Goal: Information Seeking & Learning: Learn about a topic

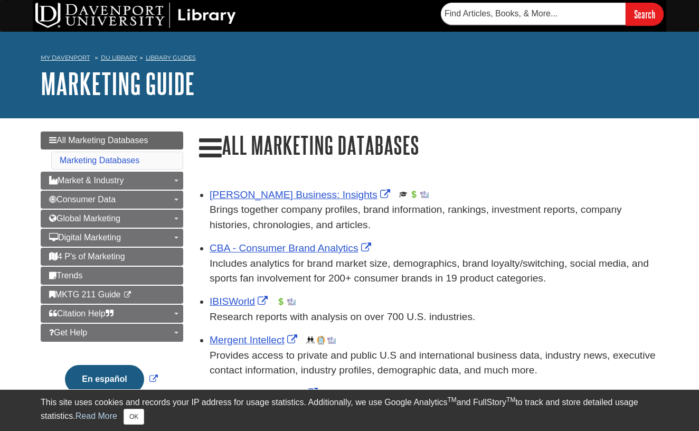
click at [143, 220] on link "Global Marketing" at bounding box center [112, 219] width 143 height 18
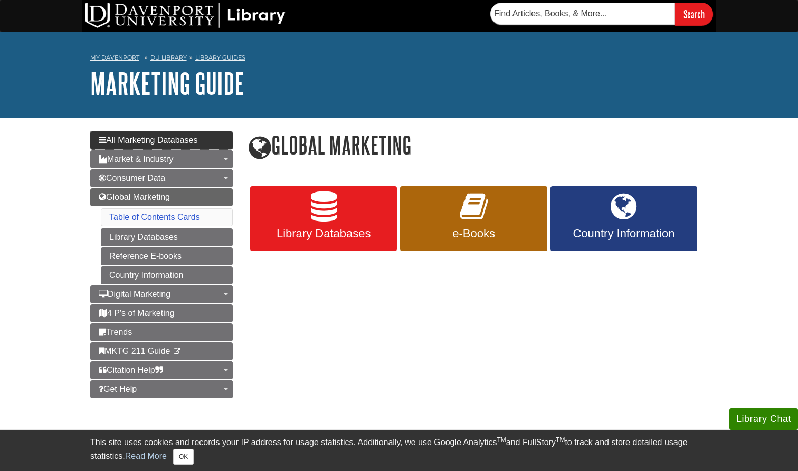
click at [130, 136] on span "All Marketing Databases" at bounding box center [148, 140] width 99 height 9
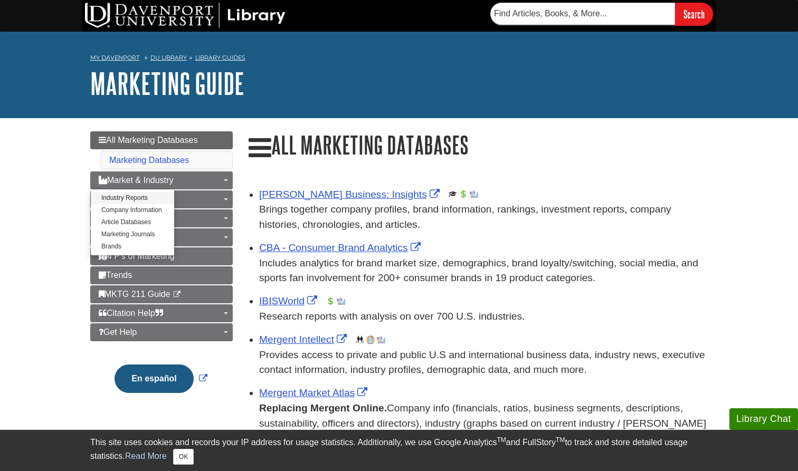
click at [147, 198] on link "Industry Reports" at bounding box center [132, 198] width 83 height 12
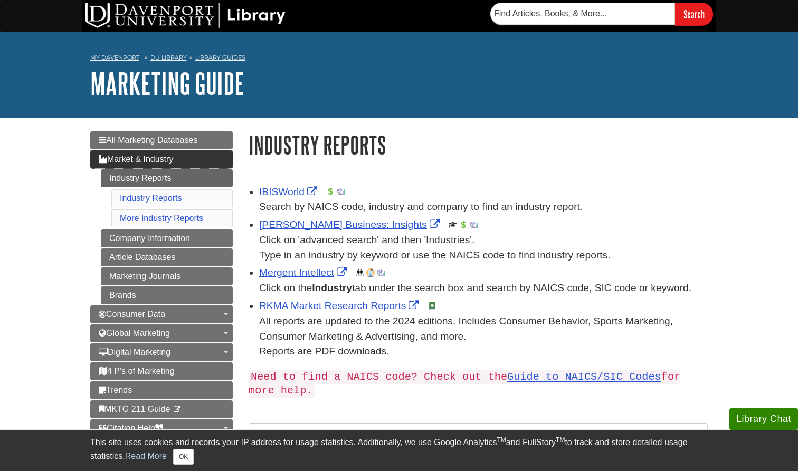
click at [156, 155] on span "Market & Industry" at bounding box center [136, 159] width 74 height 9
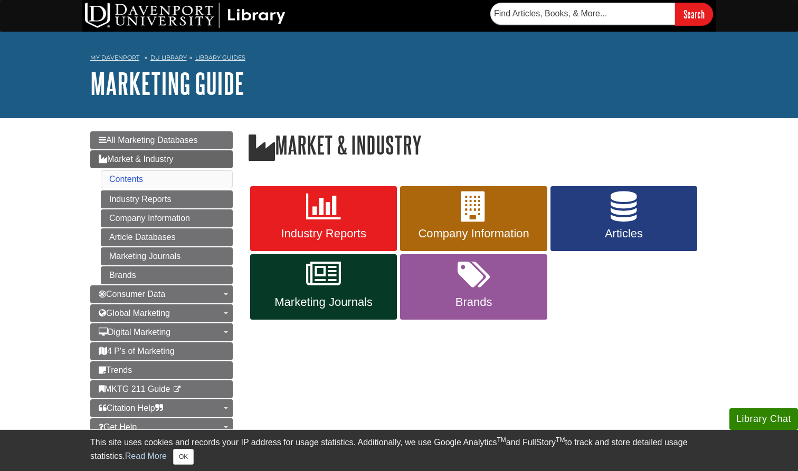
click at [474, 233] on span "Company Information" at bounding box center [473, 234] width 131 height 14
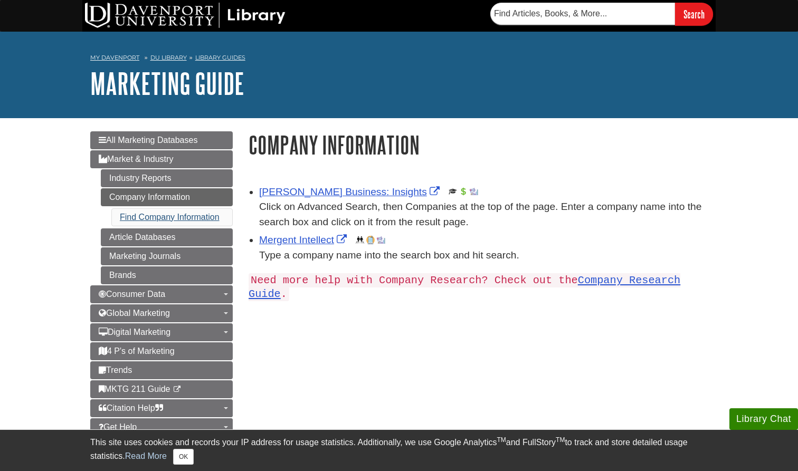
click at [185, 214] on link "Find Company Information" at bounding box center [170, 217] width 100 height 9
click at [335, 188] on link "Gale Business: Insights" at bounding box center [350, 191] width 183 height 11
click at [175, 201] on link "Company Information" at bounding box center [167, 197] width 132 height 18
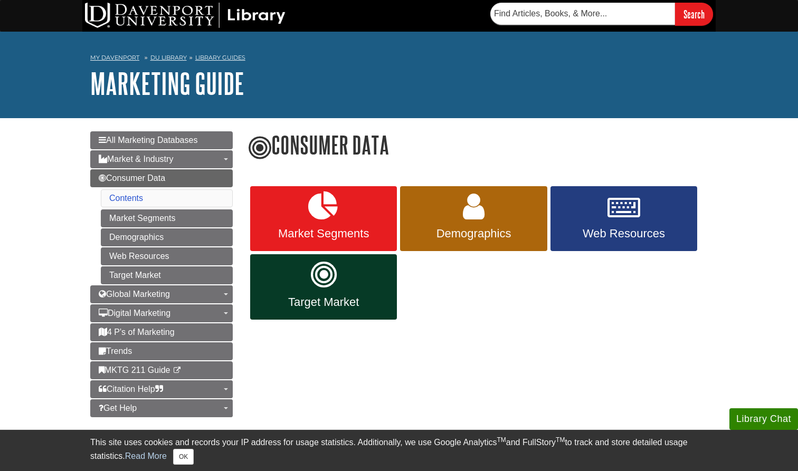
click at [359, 306] on span "Target Market" at bounding box center [323, 303] width 131 height 14
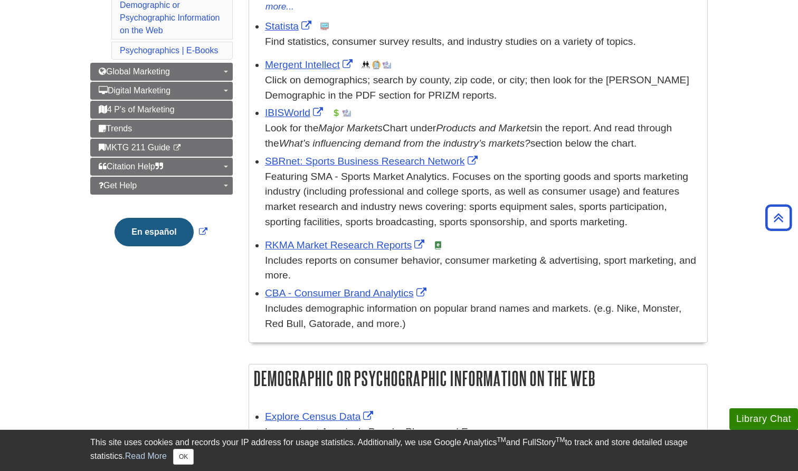
scroll to position [43, 0]
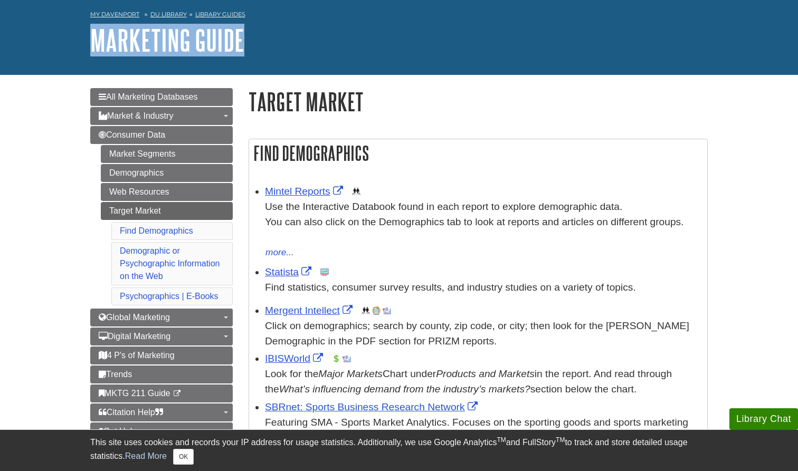
drag, startPoint x: 84, startPoint y: 40, endPoint x: 289, endPoint y: 59, distance: 206.2
click at [289, 59] on div "My Davenport DU Library Library Guides Marketing Guide Target Market Search thi…" at bounding box center [399, 31] width 798 height 87
drag, startPoint x: 390, startPoint y: 111, endPoint x: 242, endPoint y: 106, distance: 147.9
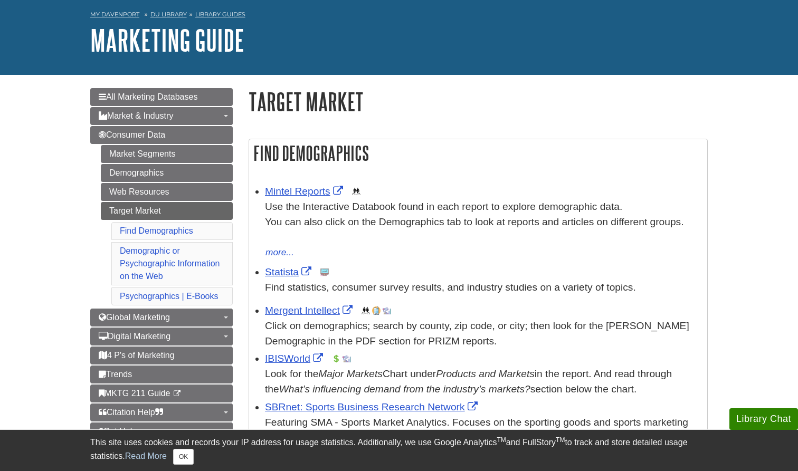
click at [279, 99] on h1 "Target Market" at bounding box center [478, 101] width 459 height 27
click at [293, 101] on h1 "Target Market" at bounding box center [478, 101] width 459 height 27
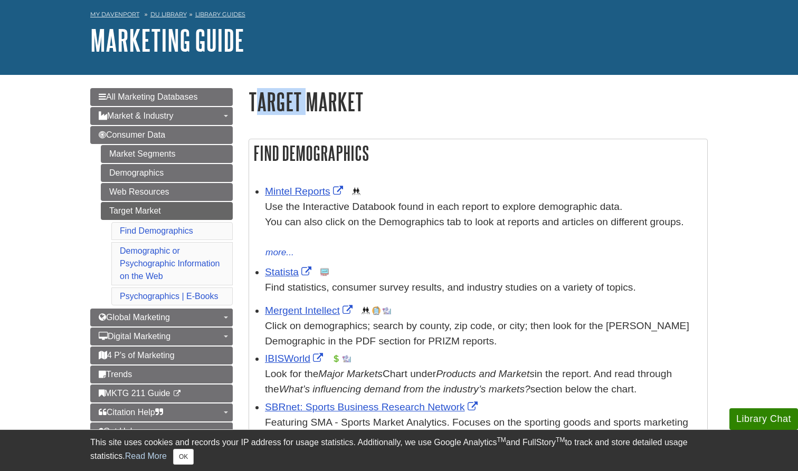
click at [293, 101] on h1 "Target Market" at bounding box center [478, 101] width 459 height 27
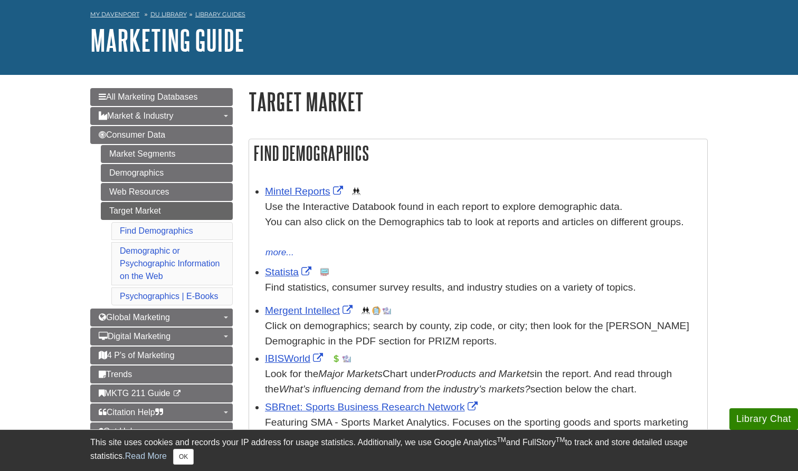
drag, startPoint x: 249, startPoint y: 89, endPoint x: 360, endPoint y: 107, distance: 112.8
click at [360, 107] on h1 "Target Market" at bounding box center [478, 101] width 459 height 27
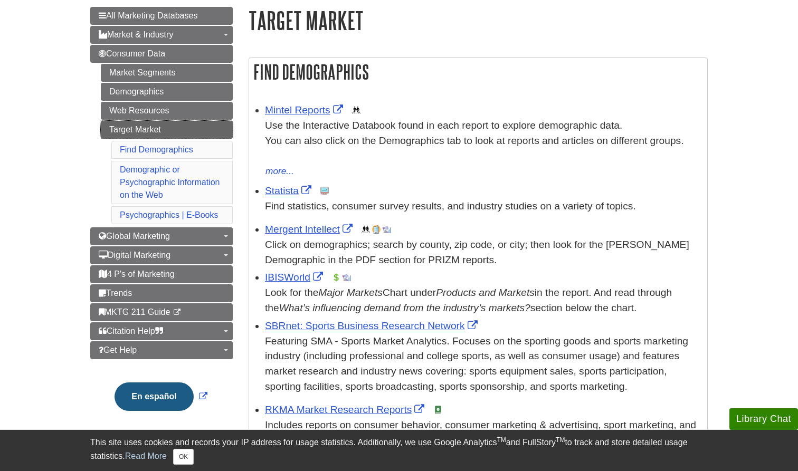
scroll to position [128, 0]
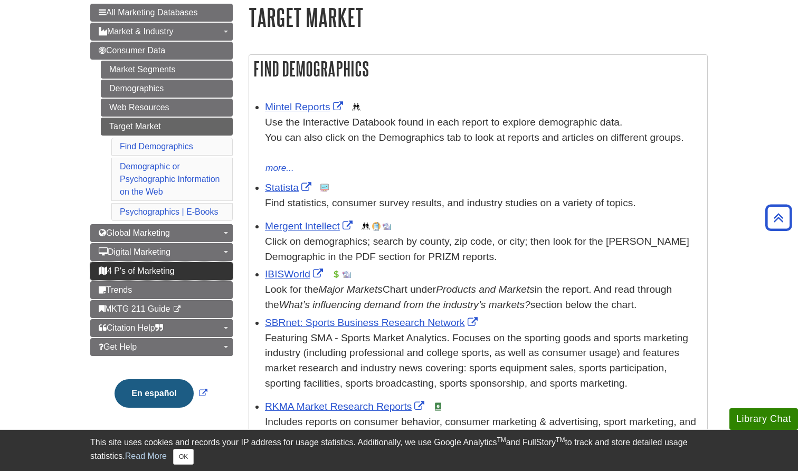
click at [134, 271] on span "4 P's of Marketing" at bounding box center [137, 271] width 76 height 9
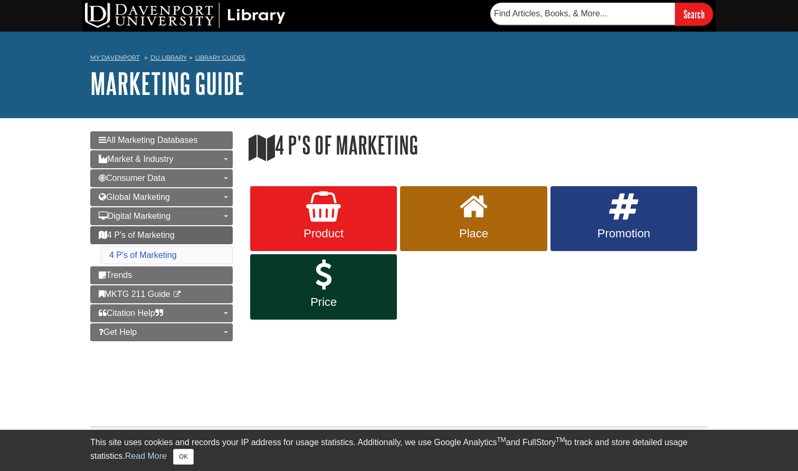
click at [318, 243] on link "Product" at bounding box center [323, 218] width 147 height 65
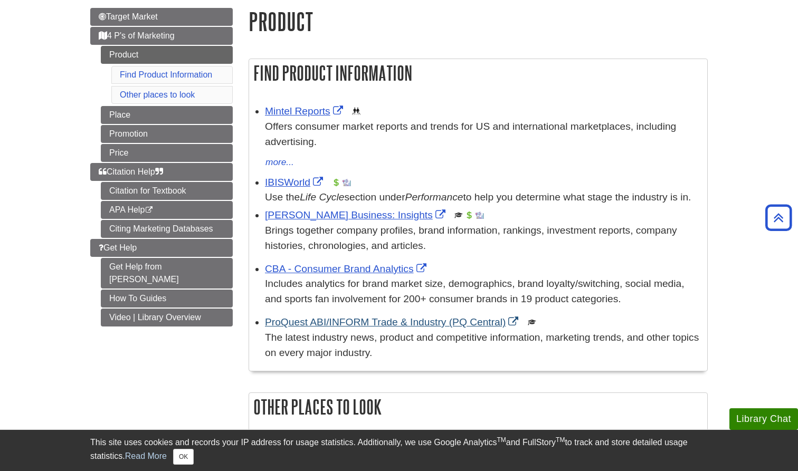
scroll to position [116, 0]
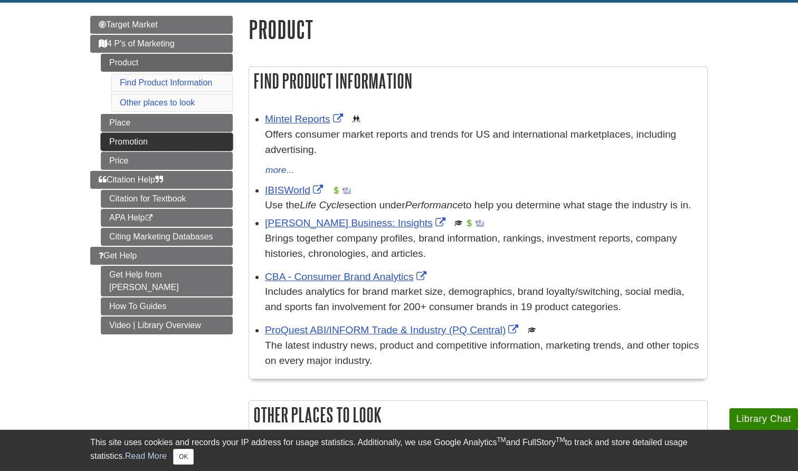
click at [138, 138] on link "Promotion" at bounding box center [167, 142] width 132 height 18
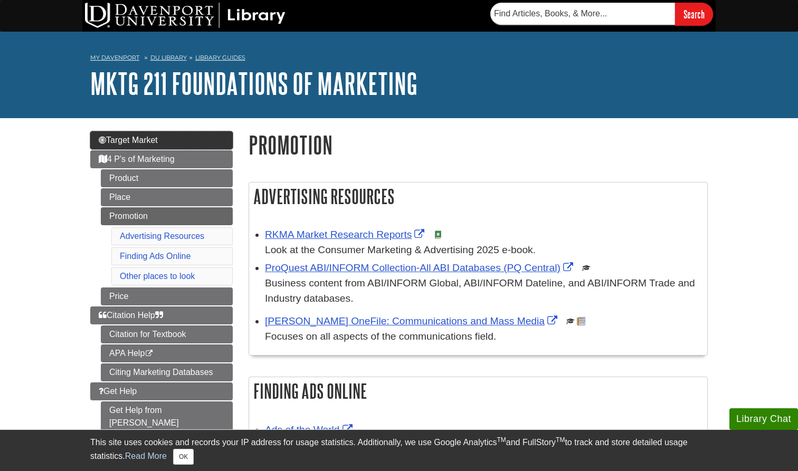
click at [150, 142] on span "Target Market" at bounding box center [128, 140] width 59 height 9
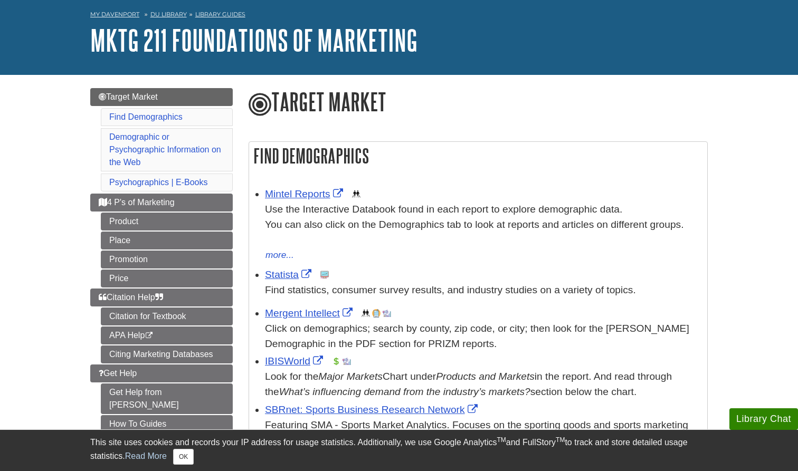
scroll to position [44, 0]
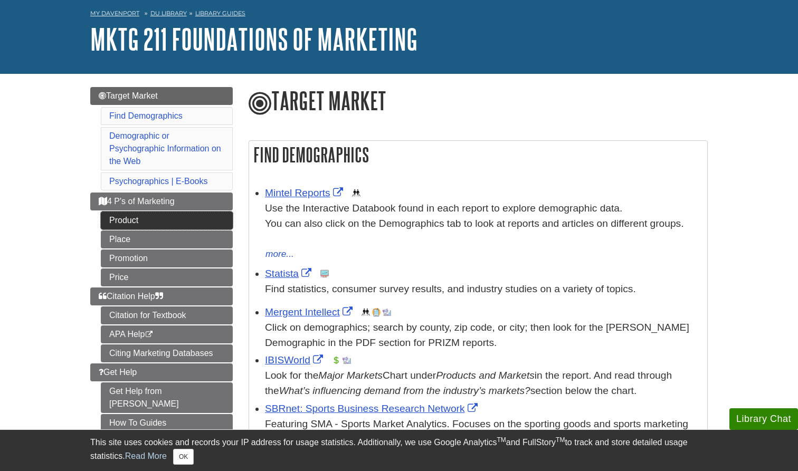
click at [136, 212] on link "Product" at bounding box center [167, 221] width 132 height 18
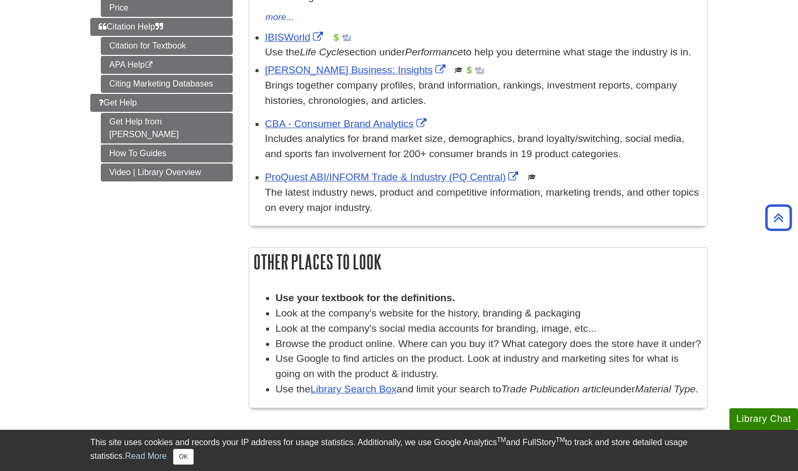
scroll to position [269, 0]
click at [141, 163] on link "Video | Library Overview" at bounding box center [167, 172] width 132 height 18
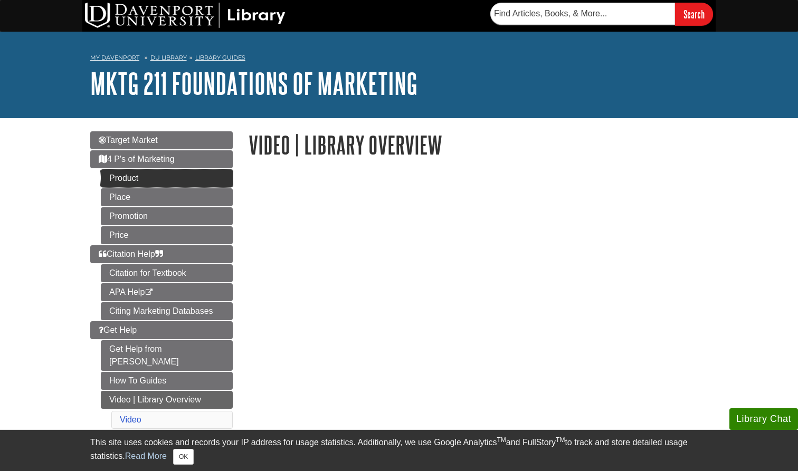
click at [123, 179] on link "Product" at bounding box center [167, 178] width 132 height 18
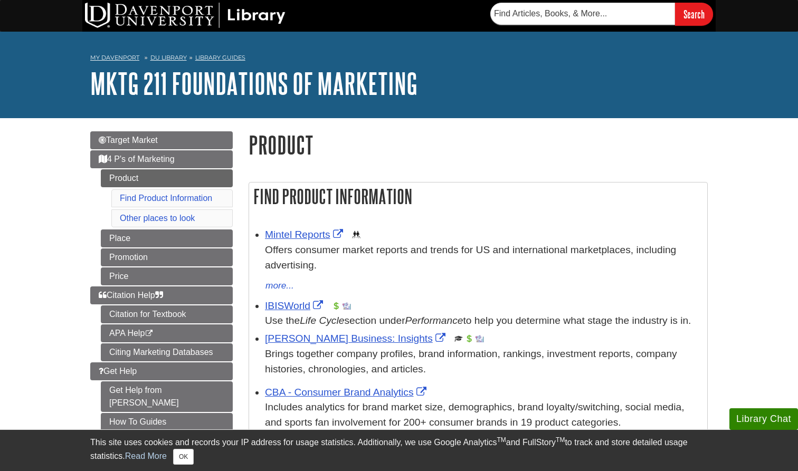
click at [106, 59] on link "My Davenport" at bounding box center [114, 57] width 49 height 9
click at [126, 138] on span "Target Market" at bounding box center [128, 140] width 59 height 9
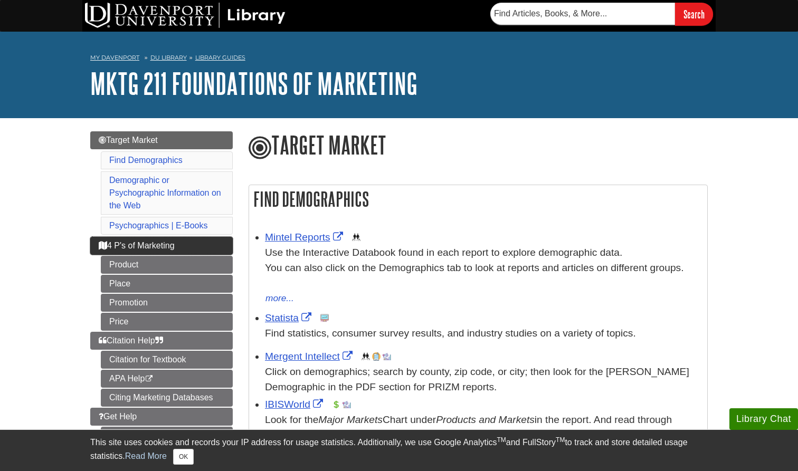
click at [174, 241] on link "4 P's of Marketing" at bounding box center [161, 246] width 143 height 18
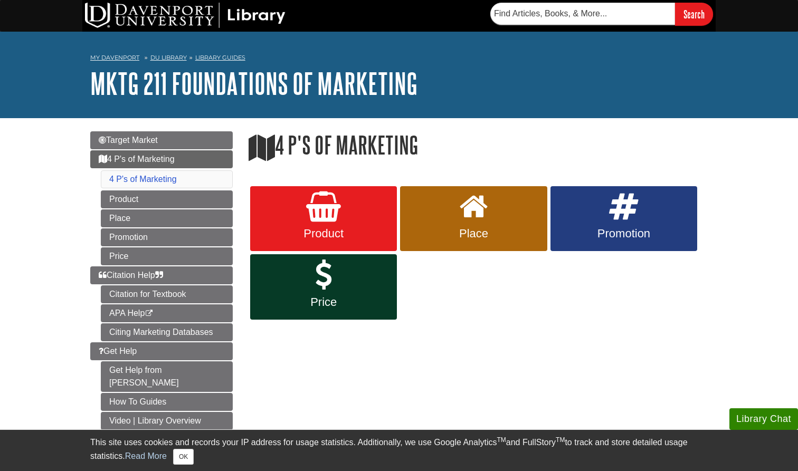
click at [353, 288] on link "Price" at bounding box center [323, 286] width 147 height 65
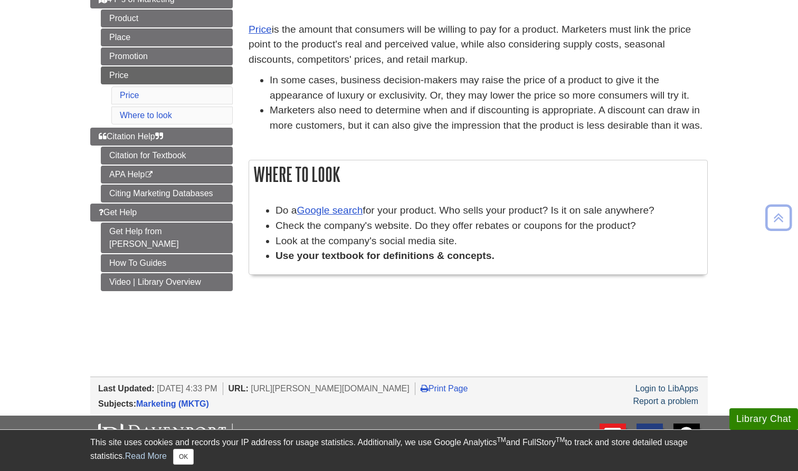
scroll to position [163, 0]
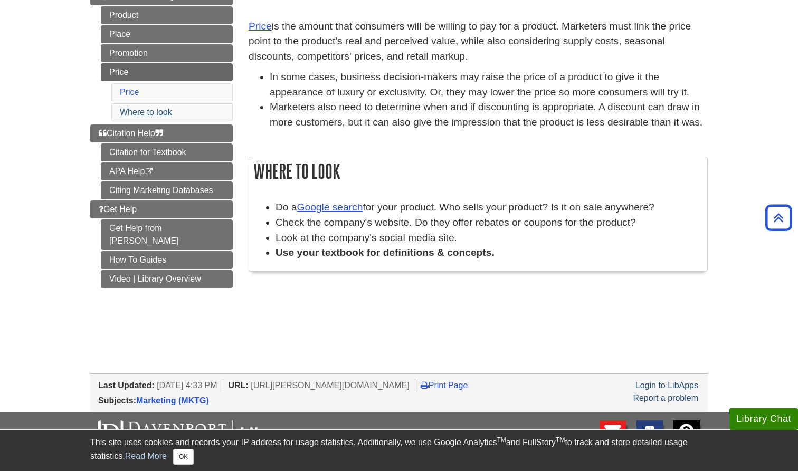
click at [145, 110] on link "Where to look" at bounding box center [146, 112] width 52 height 9
